Goal: Check status: Check status

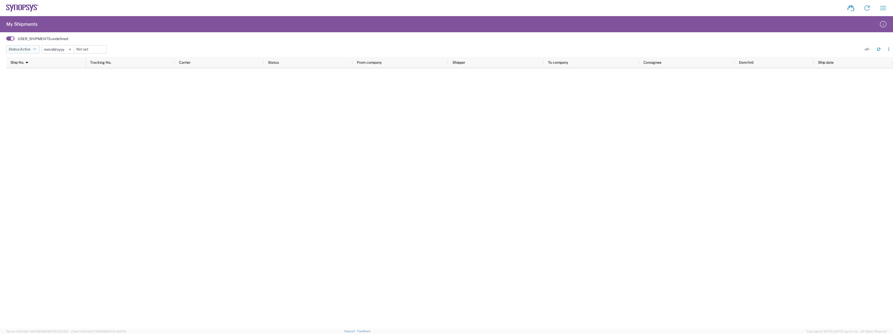
click at [36, 48] on icon "button" at bounding box center [34, 50] width 3 height 4
click at [31, 76] on span "All" at bounding box center [37, 77] width 61 height 8
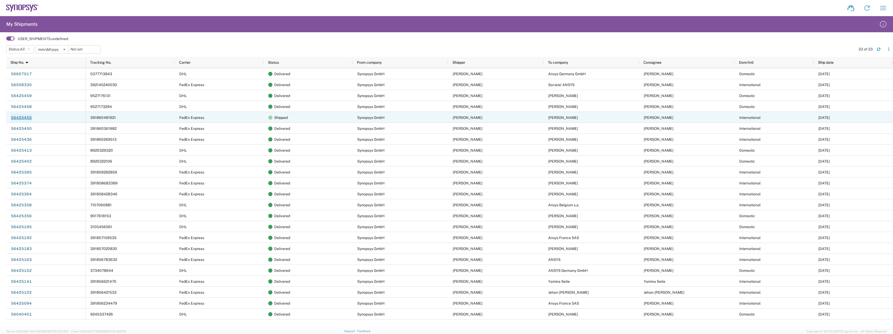
click at [29, 117] on link "56425455" at bounding box center [21, 118] width 21 height 8
